Goal: Task Accomplishment & Management: Manage account settings

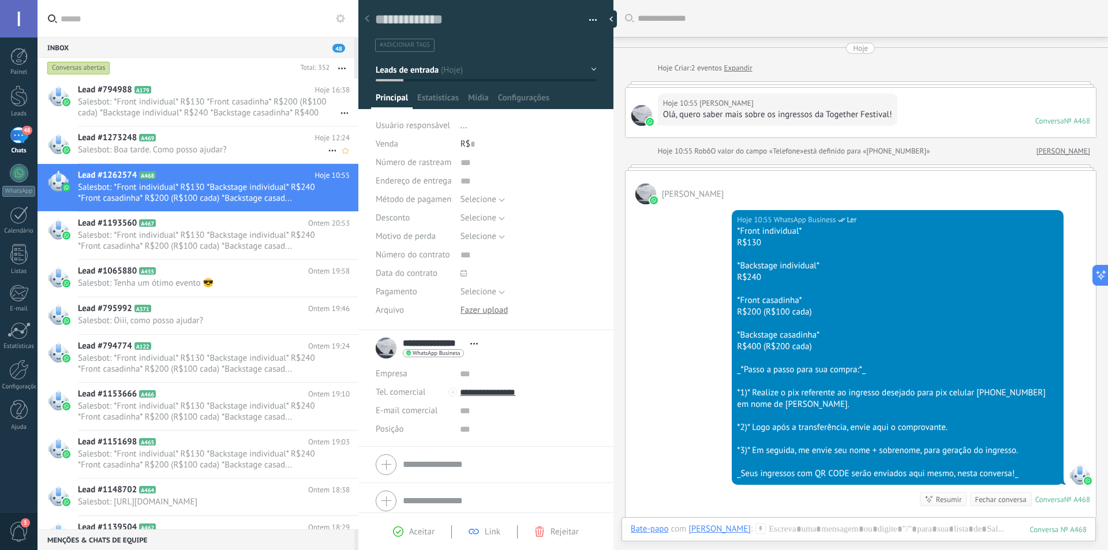
click at [187, 98] on span "Salesbot: *Front individual* R$130 *Front casadinha* R$200 (R$100 cada) *Backst…" at bounding box center [203, 107] width 250 height 22
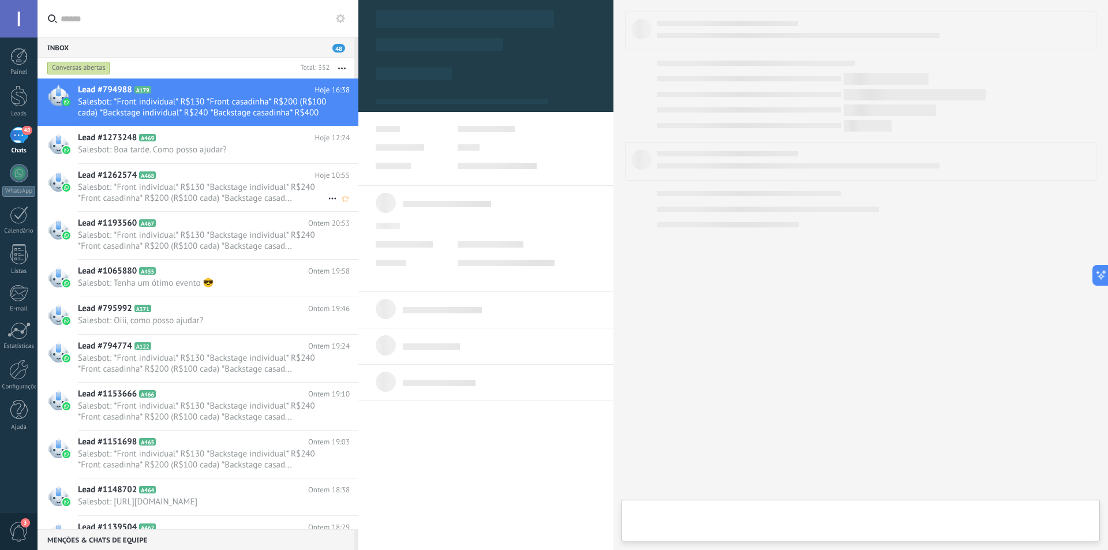
scroll to position [17, 0]
click at [181, 204] on div "Lead #1262574 A468 Hoje 10:55 Salesbot: *Front individual* R$130 *Backstage ind…" at bounding box center [218, 187] width 280 height 47
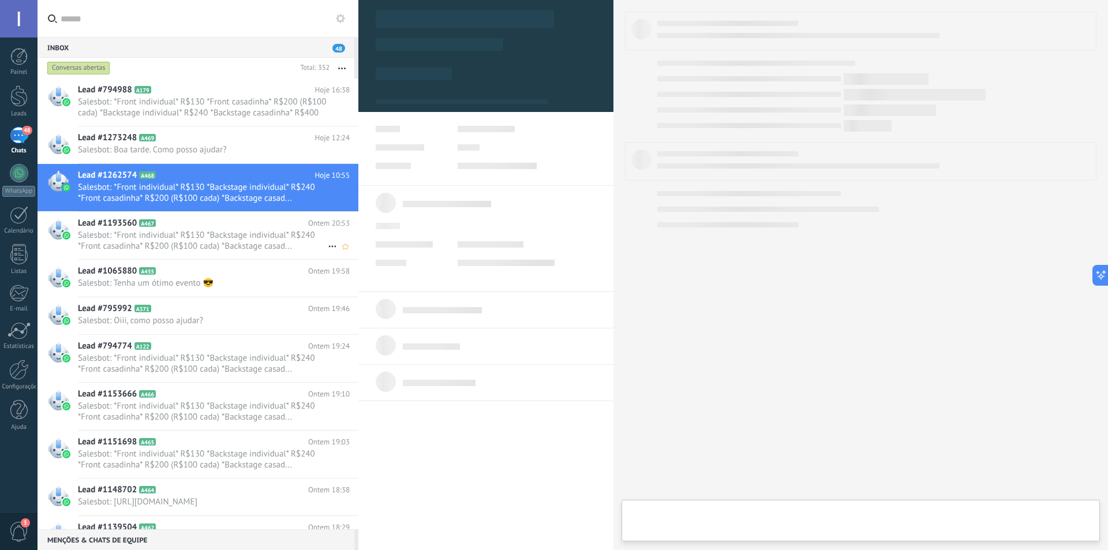
click at [183, 230] on span "Salesbot: *Front individual* R$130 *Backstage individual* R$240 *Front casadinh…" at bounding box center [203, 241] width 250 height 22
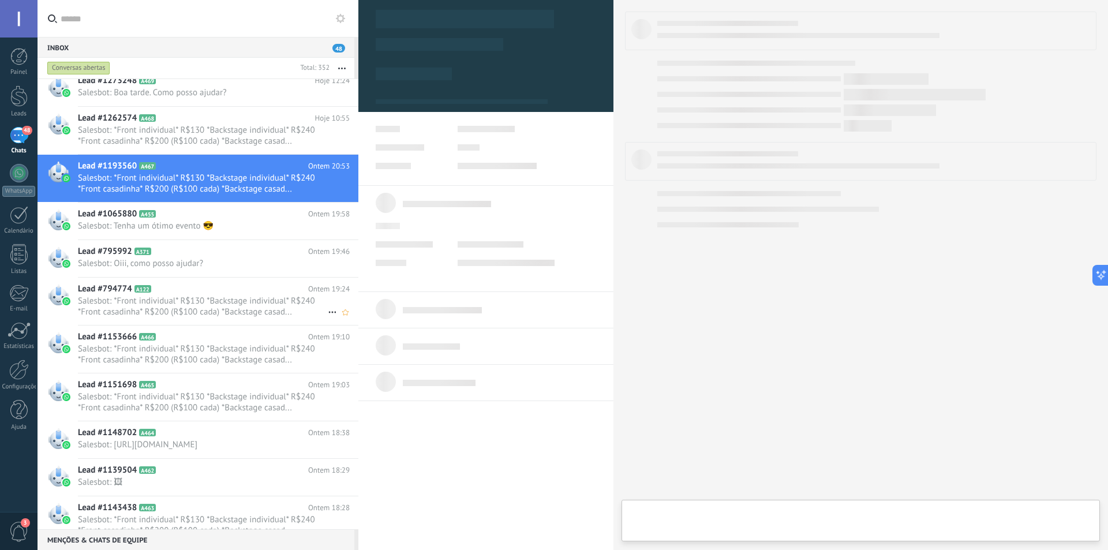
scroll to position [58, 0]
click at [194, 301] on span "Salesbot: *Front individual* R$130 *Backstage individual* R$240 *Front casadinh…" at bounding box center [203, 306] width 250 height 22
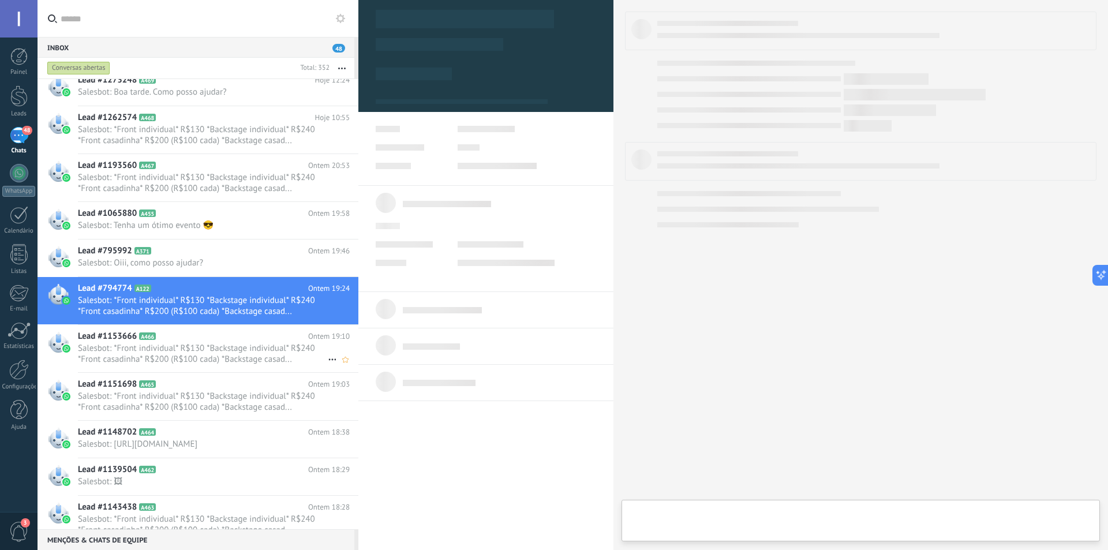
click at [189, 351] on span "Salesbot: *Front individual* R$130 *Backstage individual* R$240 *Front casadinh…" at bounding box center [203, 354] width 250 height 22
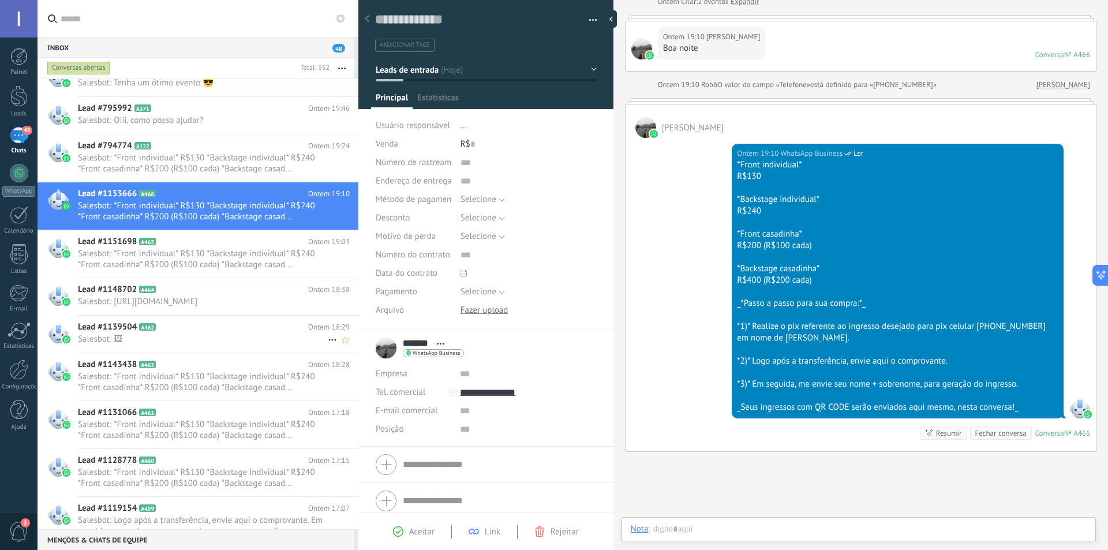
scroll to position [231, 0]
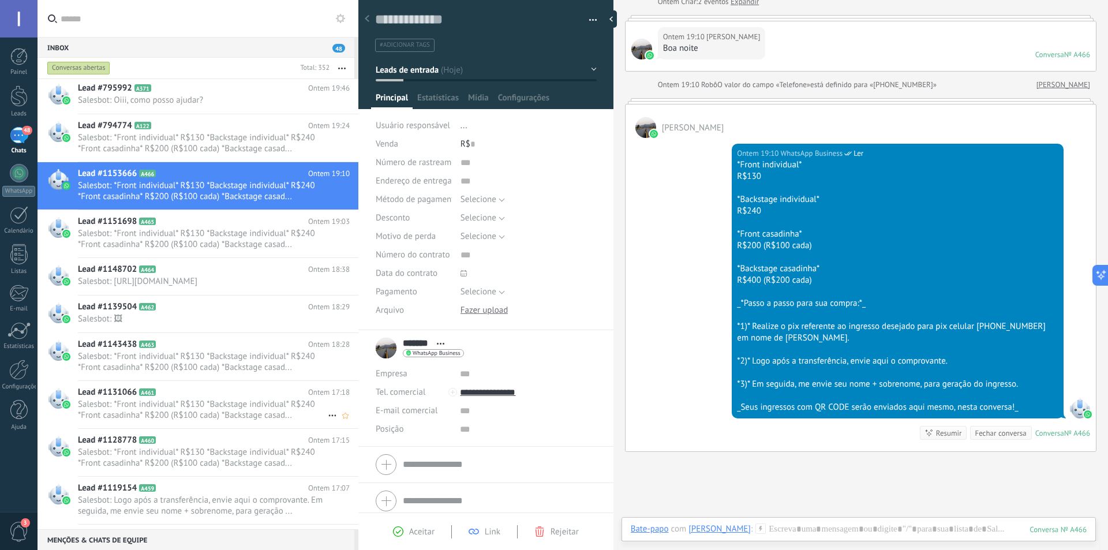
click at [187, 419] on span "Salesbot: *Front individual* R$130 *Backstage individual* R$240 *Front casadinh…" at bounding box center [203, 410] width 250 height 22
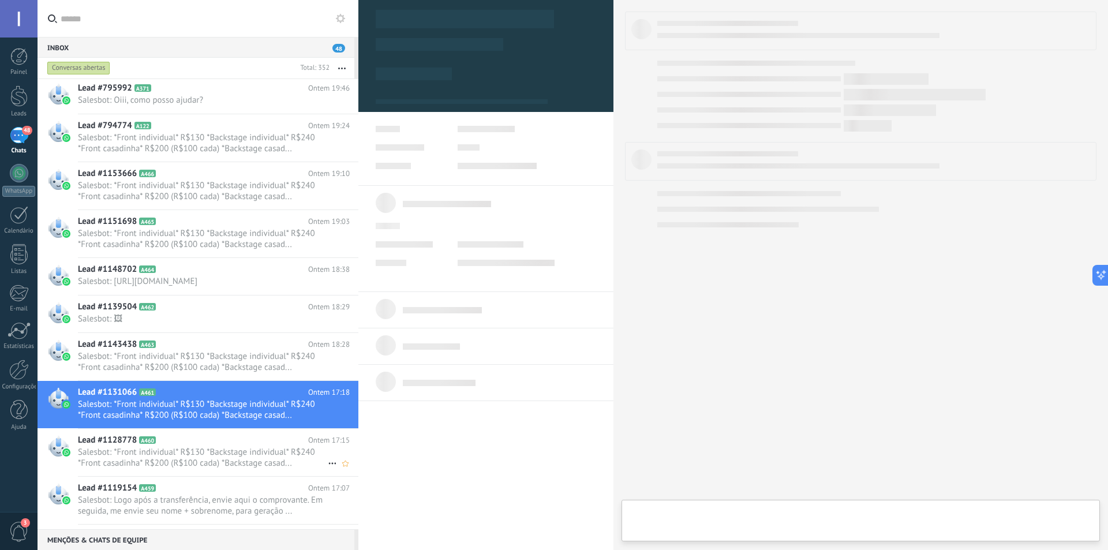
click at [181, 468] on span "Salesbot: *Front individual* R$130 *Backstage individual* R$240 *Front casadinh…" at bounding box center [203, 458] width 250 height 22
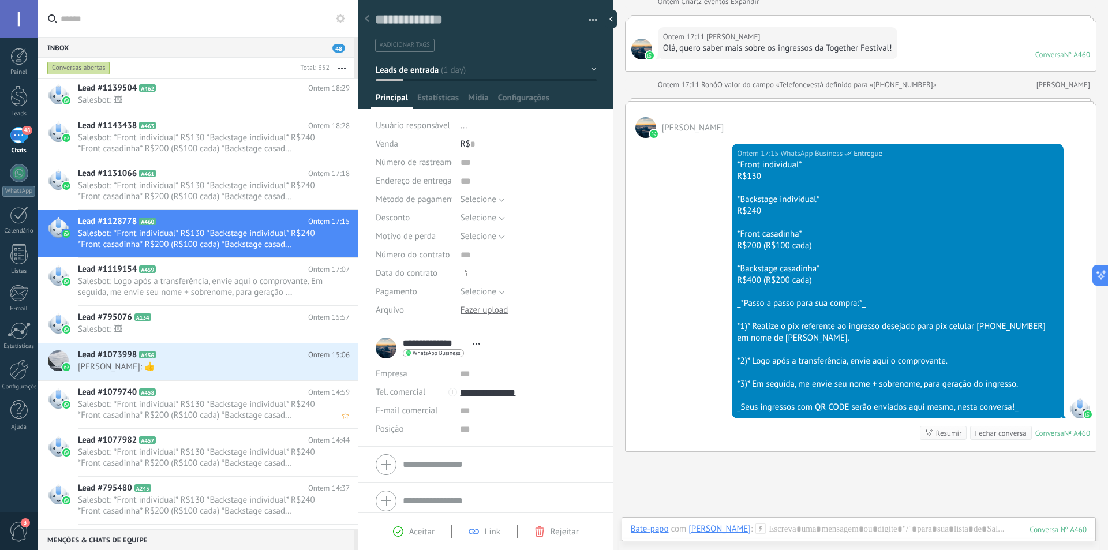
scroll to position [462, 0]
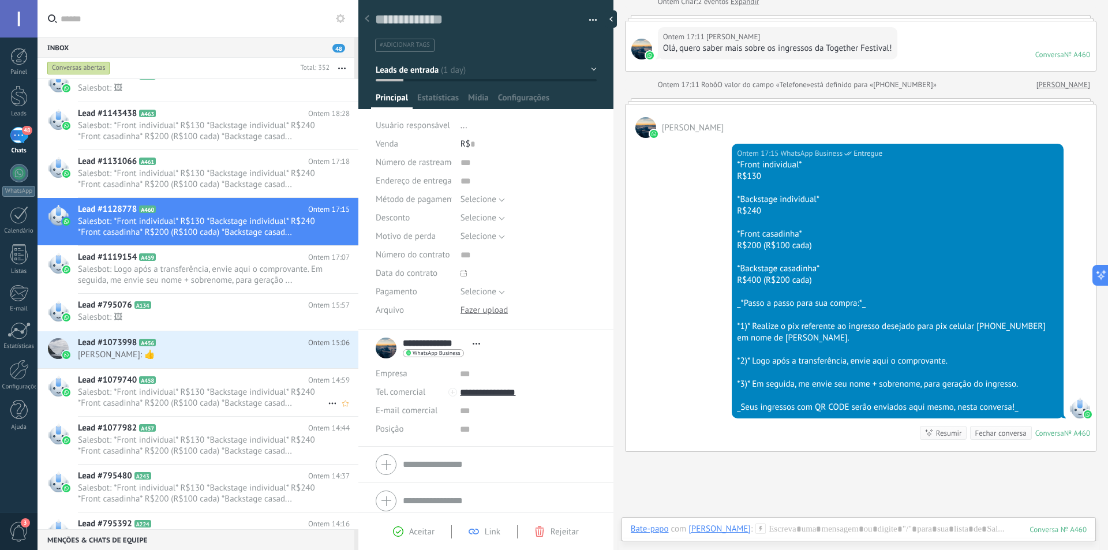
click at [182, 402] on span "Salesbot: *Front individual* R$130 *Backstage individual* R$240 *Front casadinh…" at bounding box center [203, 398] width 250 height 22
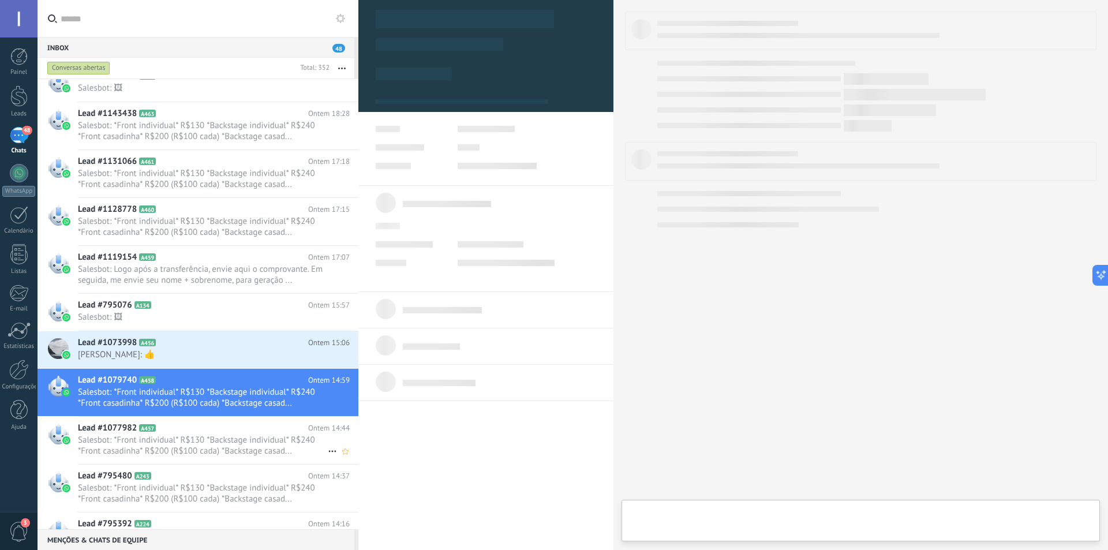
click at [186, 454] on span "Salesbot: *Front individual* R$130 *Backstage individual* R$240 *Front casadinh…" at bounding box center [203, 445] width 250 height 22
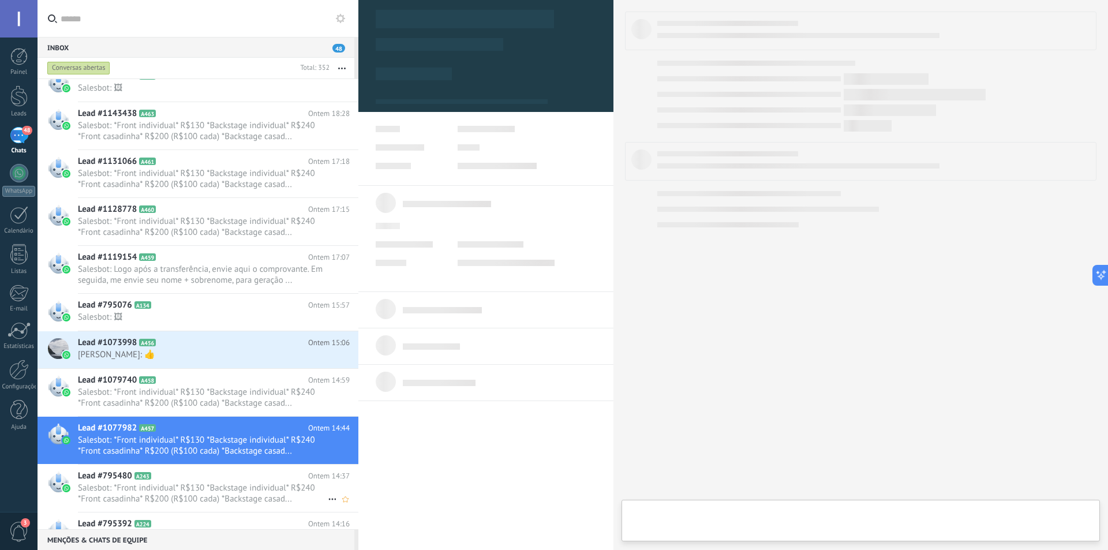
click at [192, 503] on span "Salesbot: *Front individual* R$130 *Backstage individual* R$240 *Front casadinh…" at bounding box center [203, 493] width 250 height 22
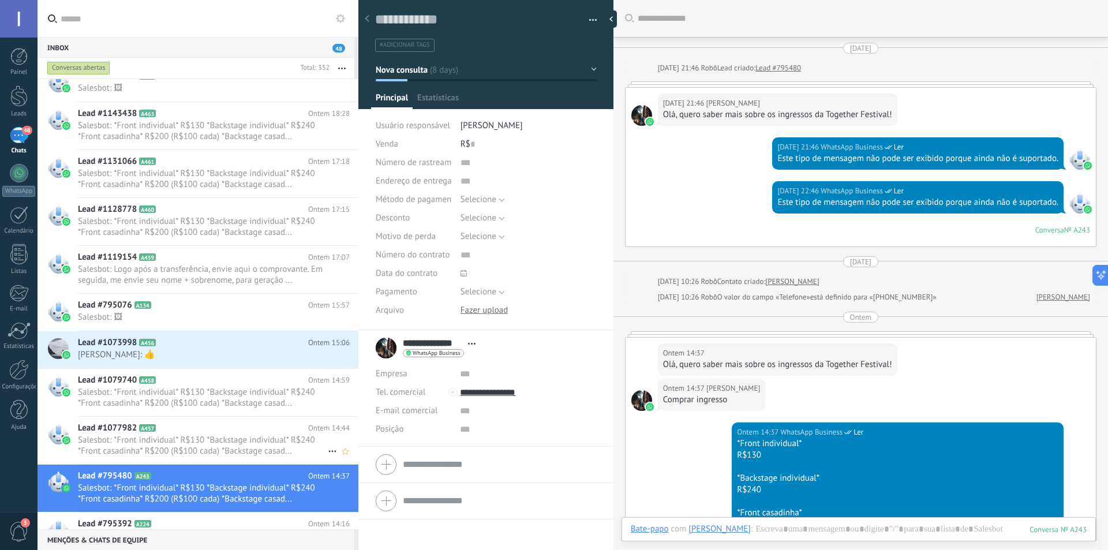
scroll to position [301, 0]
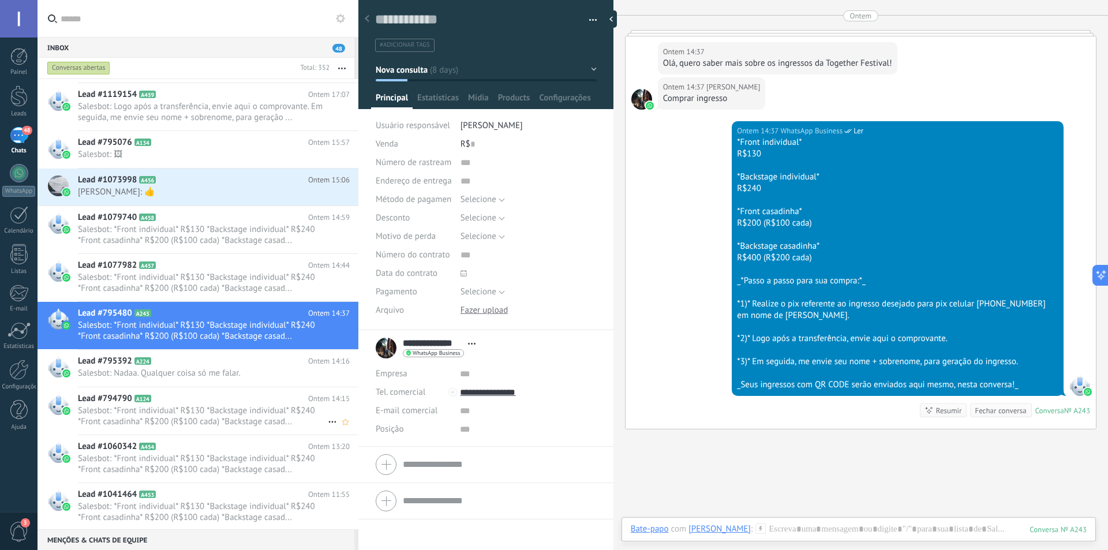
click at [180, 415] on span "Salesbot: *Front individual* R$130 *Backstage individual* R$240 *Front casadinh…" at bounding box center [203, 416] width 250 height 22
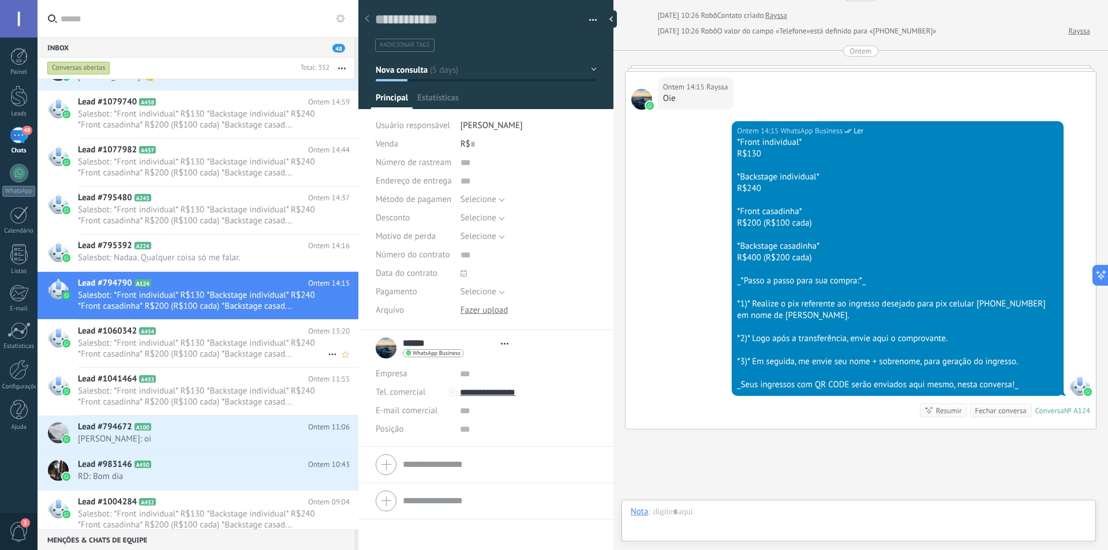
scroll to position [17, 0]
click at [204, 338] on span "Salesbot: *Front individual* R$130 *Backstage individual* R$240 *Front casadinh…" at bounding box center [203, 348] width 250 height 22
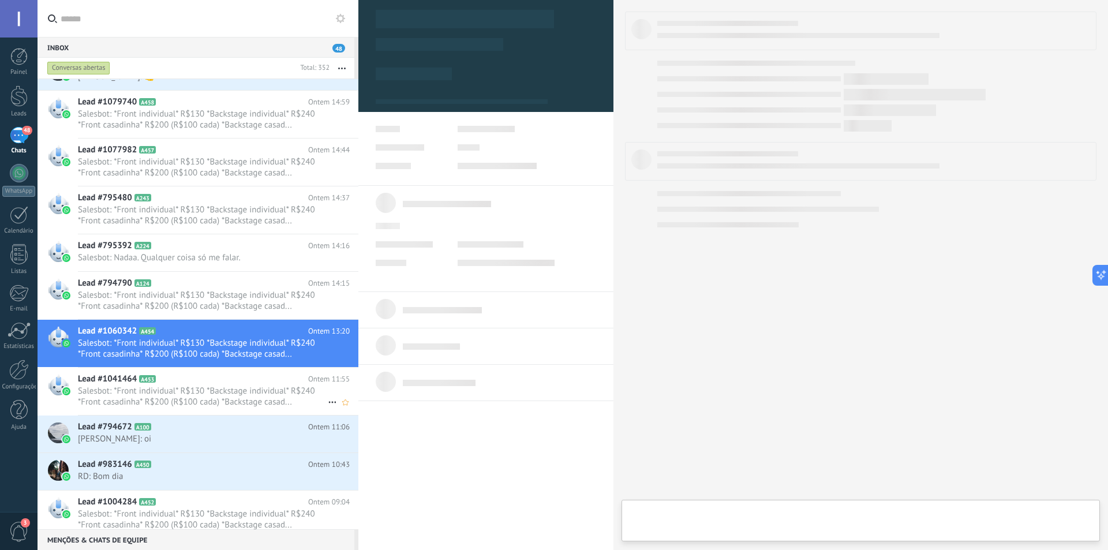
click at [198, 390] on span "Salesbot: *Front individual* R$130 *Backstage individual* R$240 *Front casadinh…" at bounding box center [203, 396] width 250 height 22
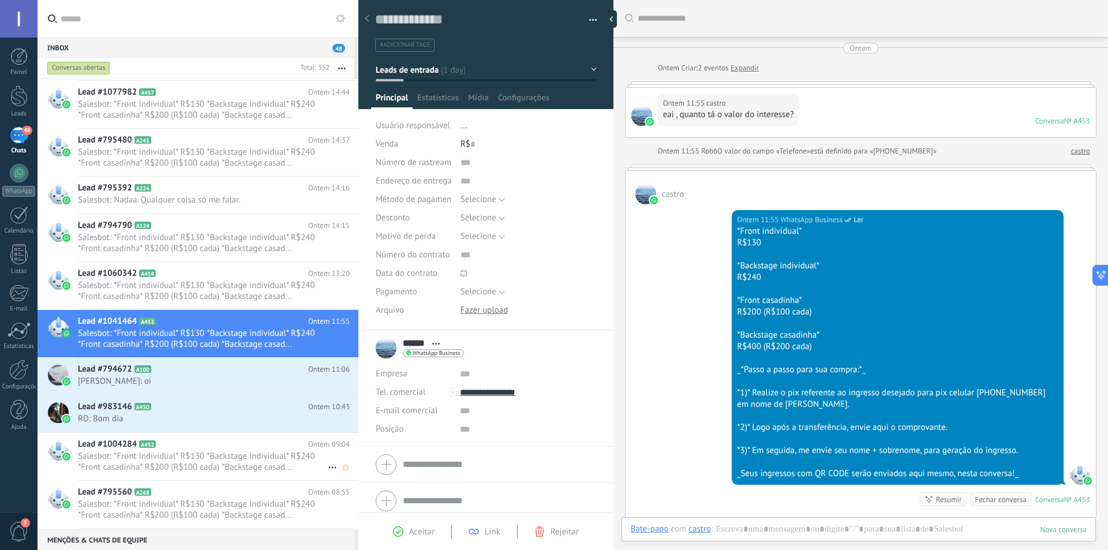
scroll to position [66, 0]
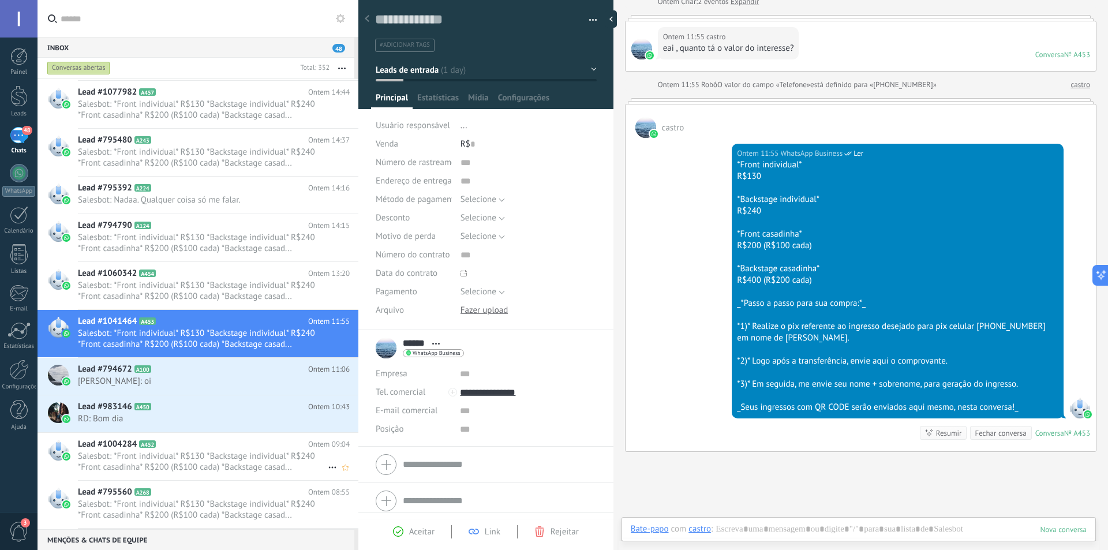
click at [200, 460] on span "Salesbot: *Front individual* R$130 *Backstage individual* R$240 *Front casadinh…" at bounding box center [203, 462] width 250 height 22
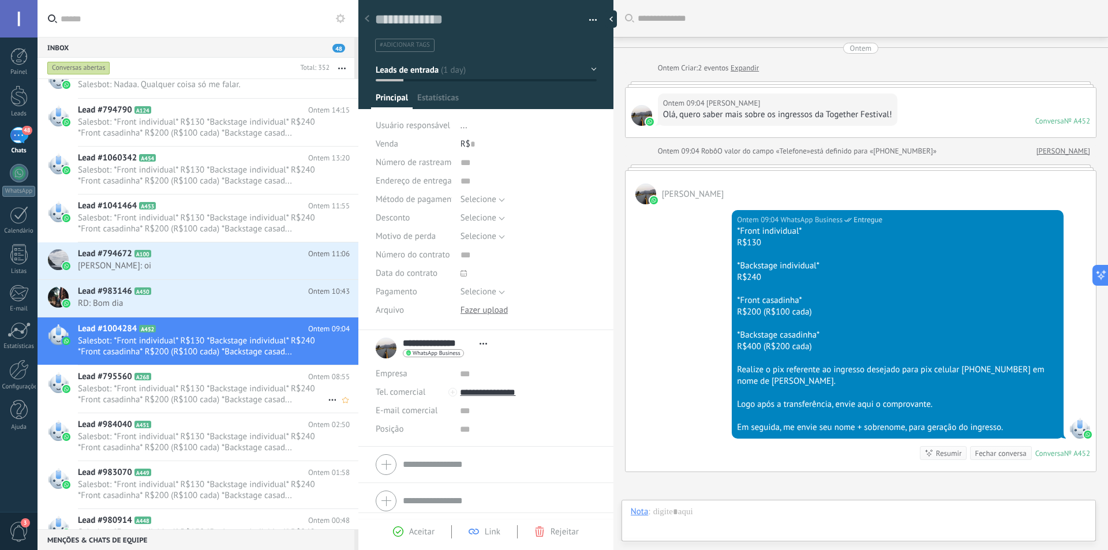
scroll to position [17, 0]
click at [182, 393] on span "Salesbot: *Front individual* R$130 *Backstage individual* R$240 *Front casadinh…" at bounding box center [203, 394] width 250 height 22
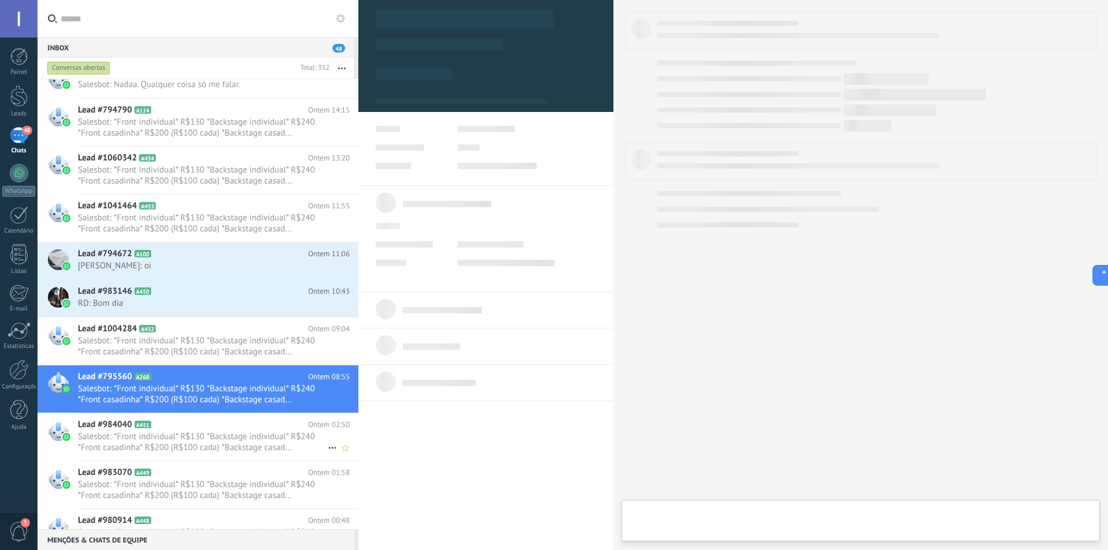
click at [186, 440] on span "Salesbot: *Front individual* R$130 *Backstage individual* R$240 *Front casadinh…" at bounding box center [203, 442] width 250 height 22
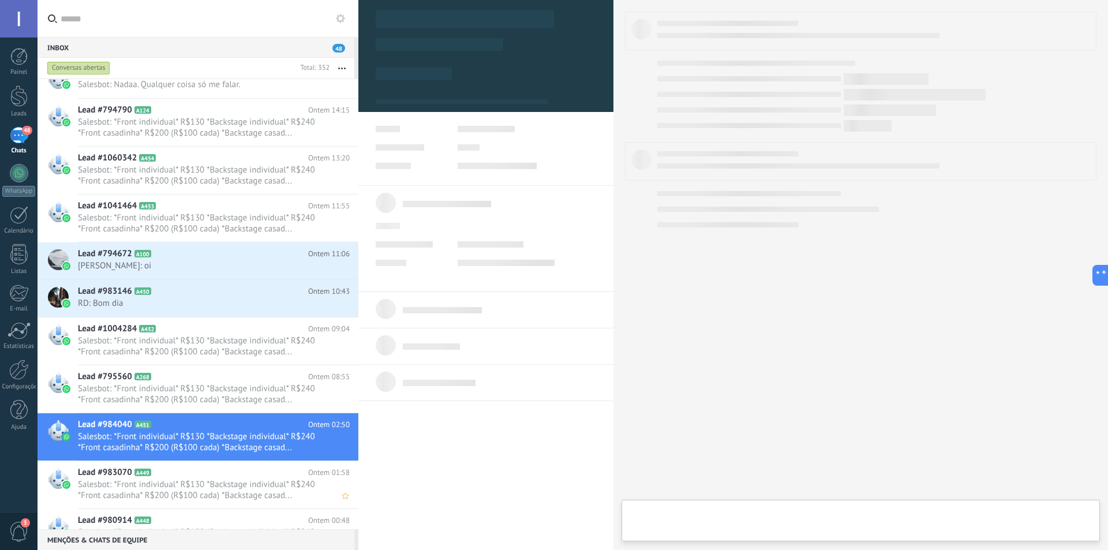
scroll to position [17, 0]
click at [193, 486] on span "Salesbot: *Front individual* R$130 *Backstage individual* R$240 *Front casadinh…" at bounding box center [203, 490] width 250 height 22
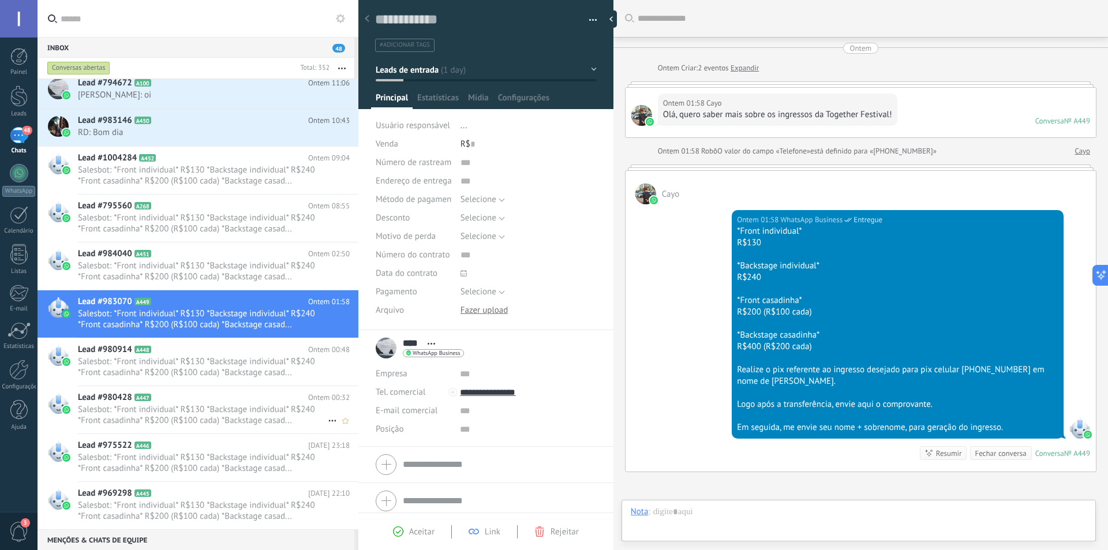
scroll to position [1097, 0]
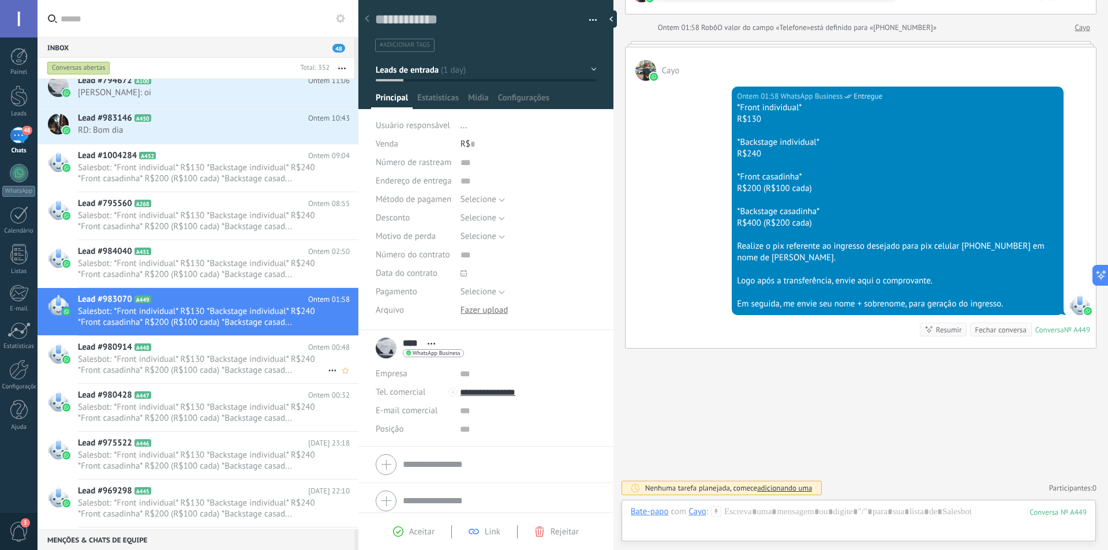
click at [206, 371] on span "Salesbot: *Front individual* R$130 *Backstage individual* R$240 *Front casadinh…" at bounding box center [203, 365] width 250 height 22
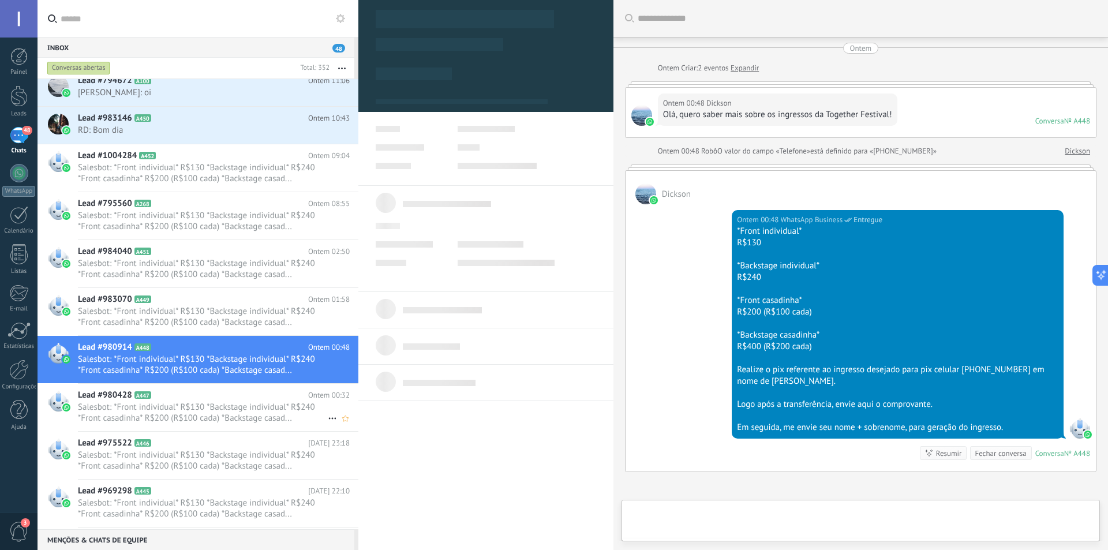
click at [200, 411] on span "Salesbot: *Front individual* R$130 *Backstage individual* R$240 *Front casadinh…" at bounding box center [203, 413] width 250 height 22
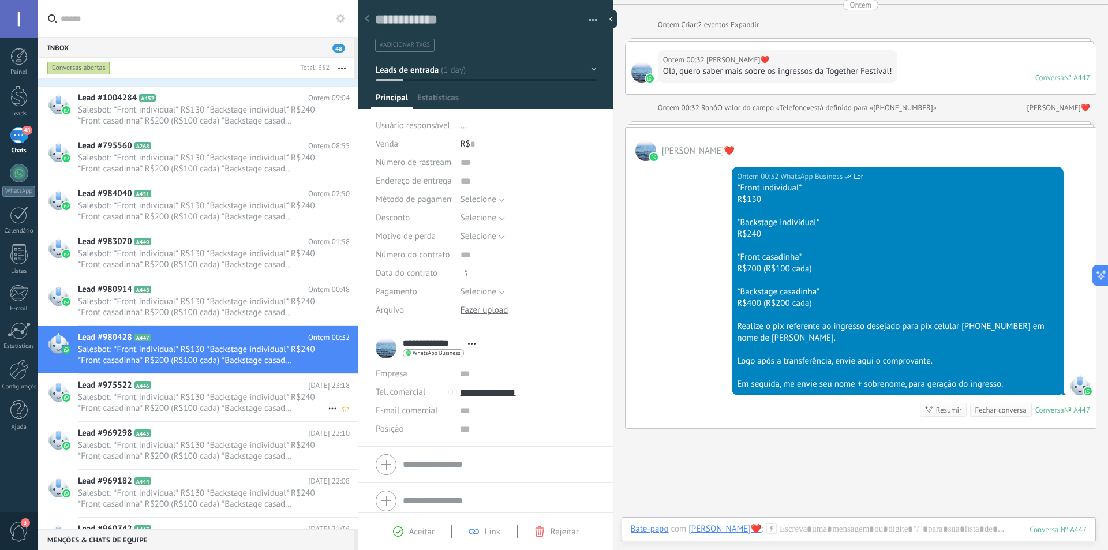
click at [194, 405] on span "Salesbot: *Front individual* R$130 *Backstage individual* R$240 *Front casadinh…" at bounding box center [203, 403] width 250 height 22
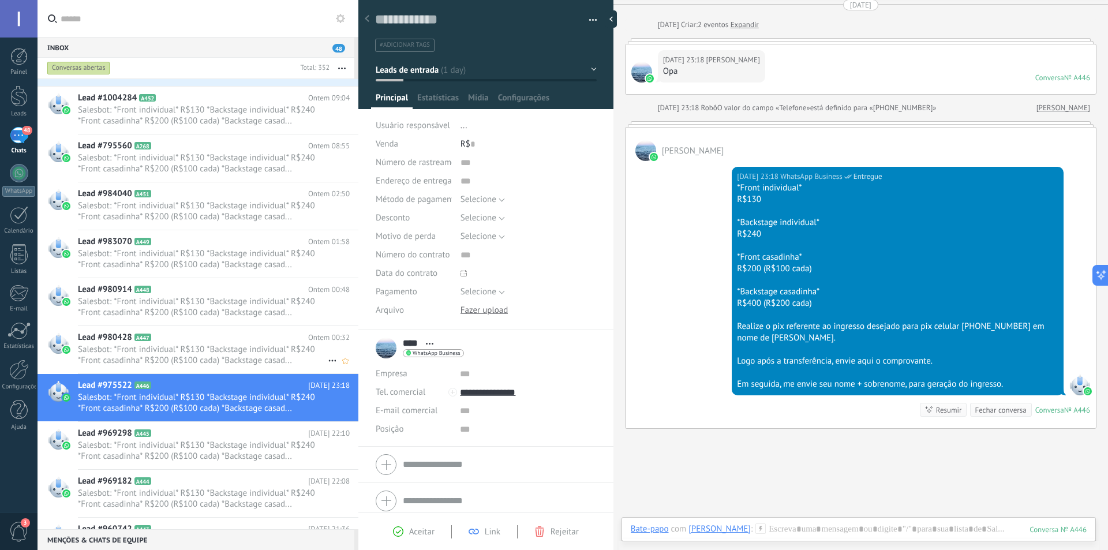
click at [171, 342] on h2 "Lead #980428 A447" at bounding box center [193, 338] width 230 height 12
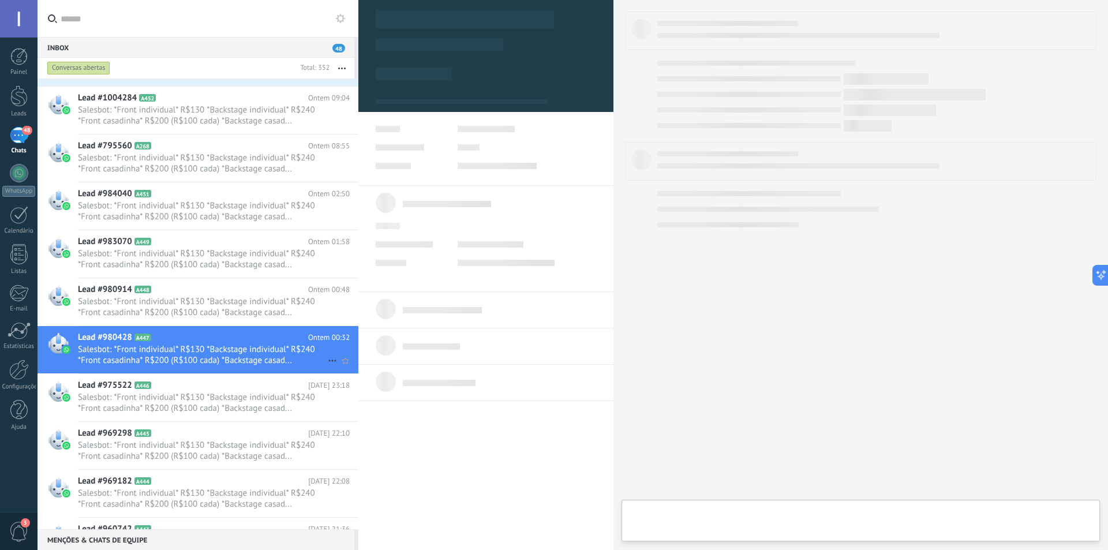
type textarea "**********"
